Goal: Navigation & Orientation: Find specific page/section

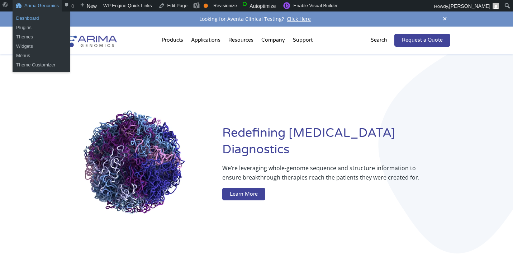
click at [25, 16] on link "Dashboard" at bounding box center [41, 18] width 57 height 9
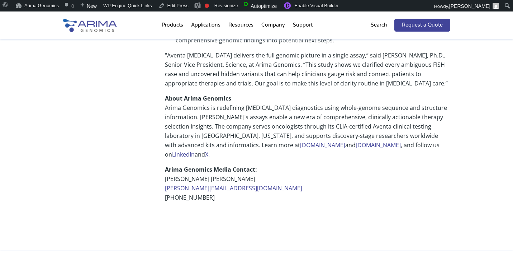
scroll to position [511, 0]
